Goal: Task Accomplishment & Management: Manage account settings

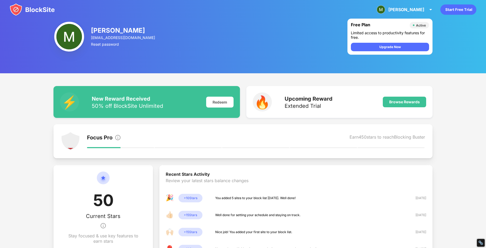
click at [39, 6] on img at bounding box center [32, 9] width 45 height 13
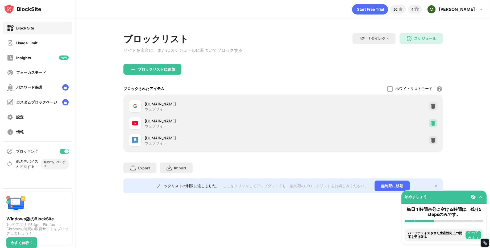
click at [431, 128] on div at bounding box center [433, 123] width 9 height 9
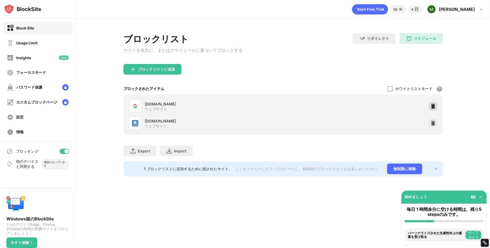
click at [435, 109] on img at bounding box center [432, 106] width 5 height 5
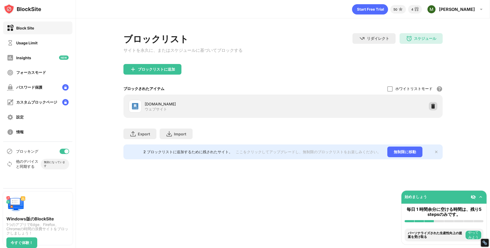
click at [432, 106] on img at bounding box center [432, 106] width 5 height 5
